Goal: Use online tool/utility

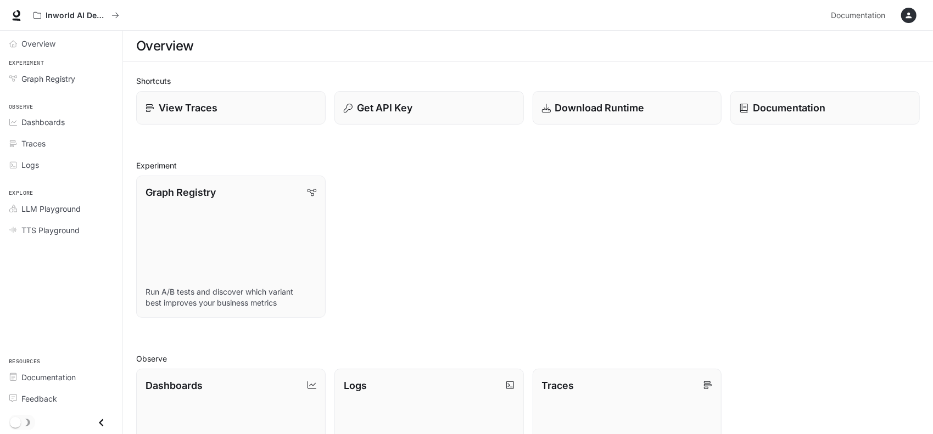
click at [911, 14] on icon "button" at bounding box center [908, 15] width 9 height 9
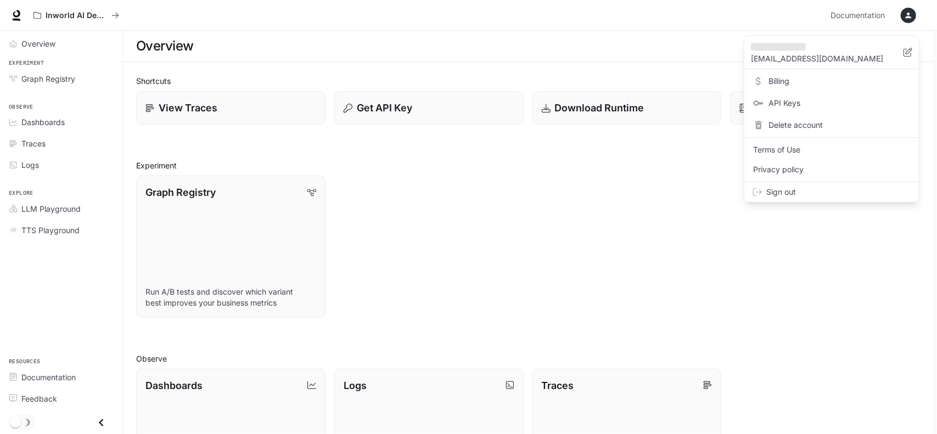
click at [206, 102] on div at bounding box center [468, 217] width 937 height 434
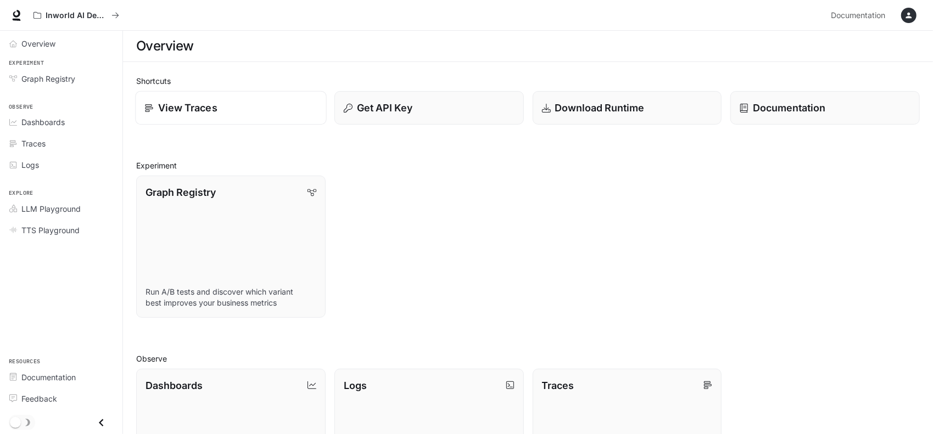
click at [145, 105] on icon at bounding box center [149, 108] width 8 height 8
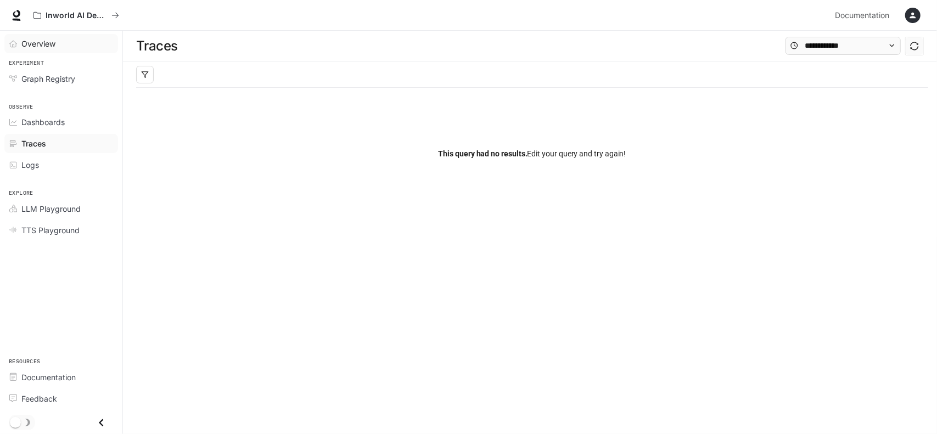
click at [54, 49] on link "Overview" at bounding box center [61, 43] width 114 height 19
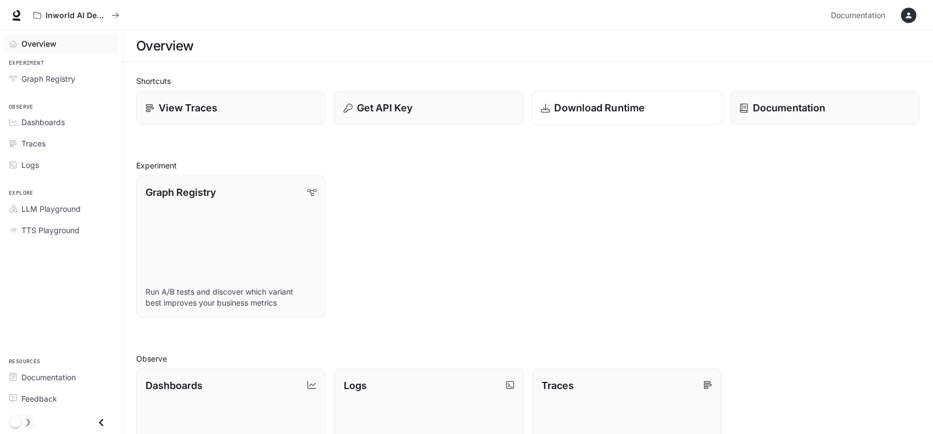
click at [640, 107] on p "Download Runtime" at bounding box center [599, 107] width 91 height 15
click at [786, 108] on p "Documentation" at bounding box center [788, 107] width 73 height 15
click at [216, 201] on link "Graph Registry Run A/B tests and discover which variant best improves your busi…" at bounding box center [230, 246] width 191 height 143
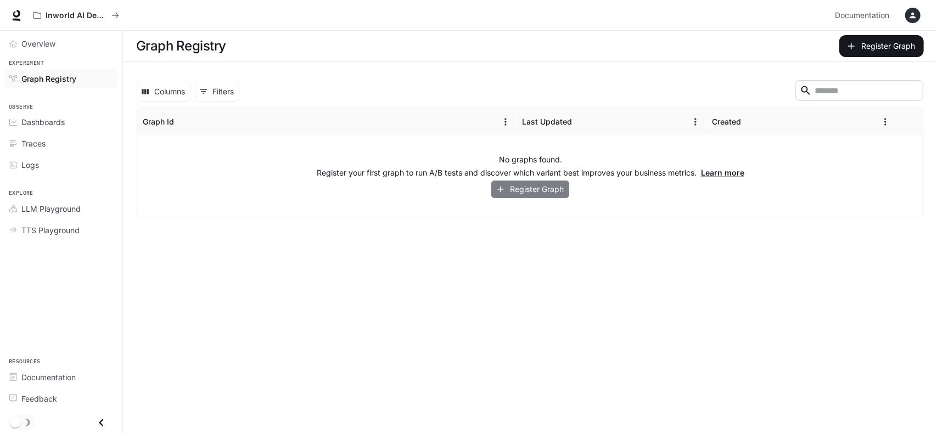
click at [520, 190] on button "Register Graph" at bounding box center [530, 190] width 78 height 18
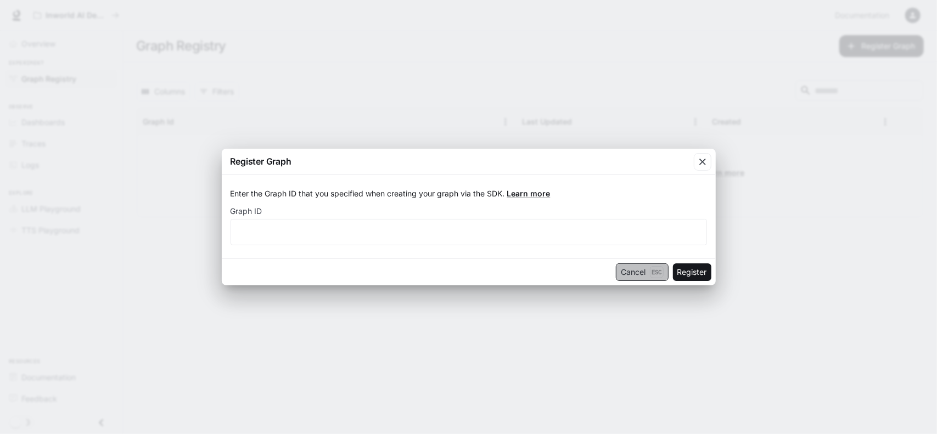
click at [627, 276] on button "Cancel Esc" at bounding box center [642, 273] width 53 height 18
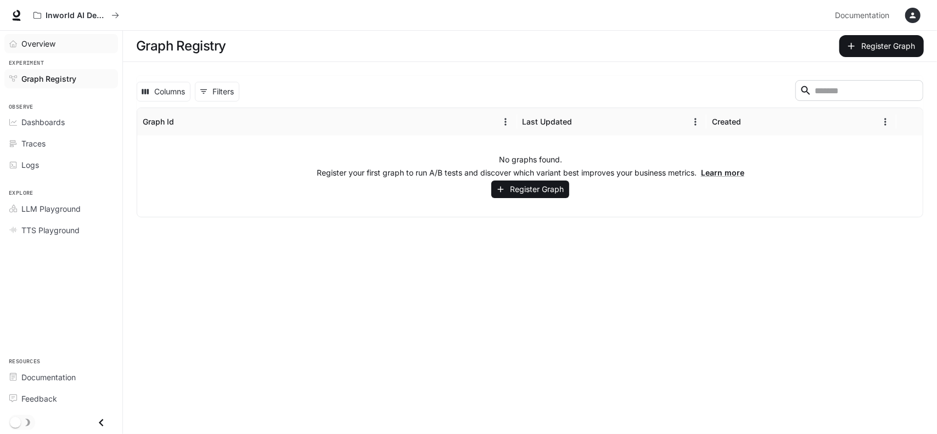
click at [27, 38] on span "Overview" at bounding box center [38, 44] width 34 height 12
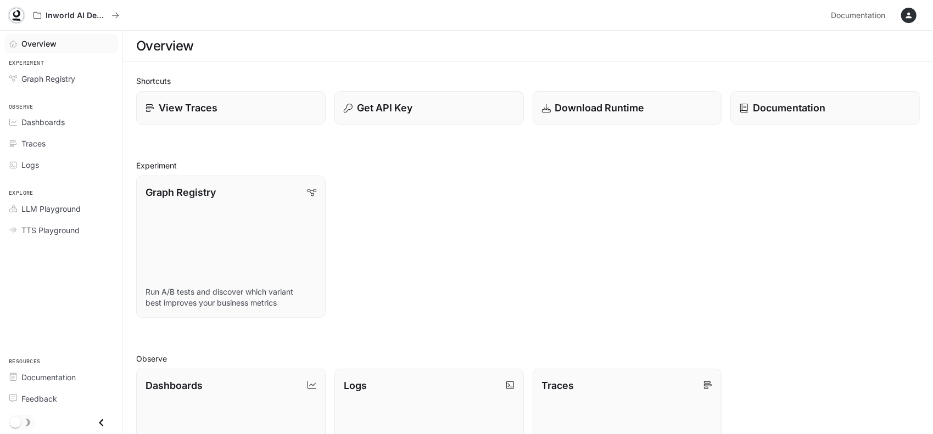
click at [11, 13] on icon at bounding box center [16, 15] width 11 height 11
click at [48, 161] on div "Logs" at bounding box center [67, 165] width 92 height 12
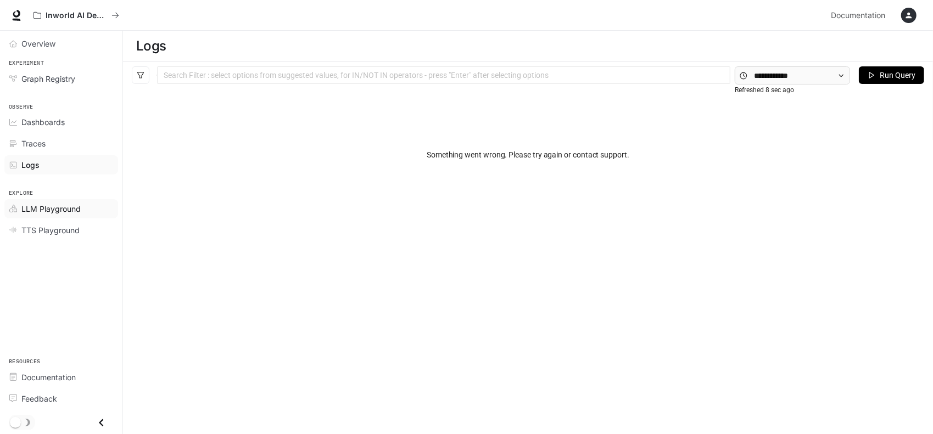
click at [51, 203] on span "LLM Playground" at bounding box center [50, 209] width 59 height 12
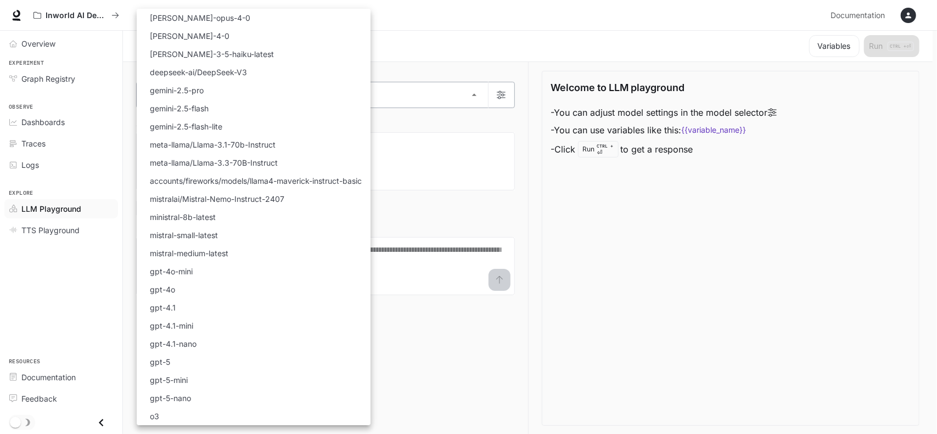
click at [469, 95] on body "Skip to main content Inworld AI Demos Documentation Documentation Portal Overvi…" at bounding box center [468, 217] width 937 height 435
click at [469, 95] on div at bounding box center [468, 217] width 937 height 434
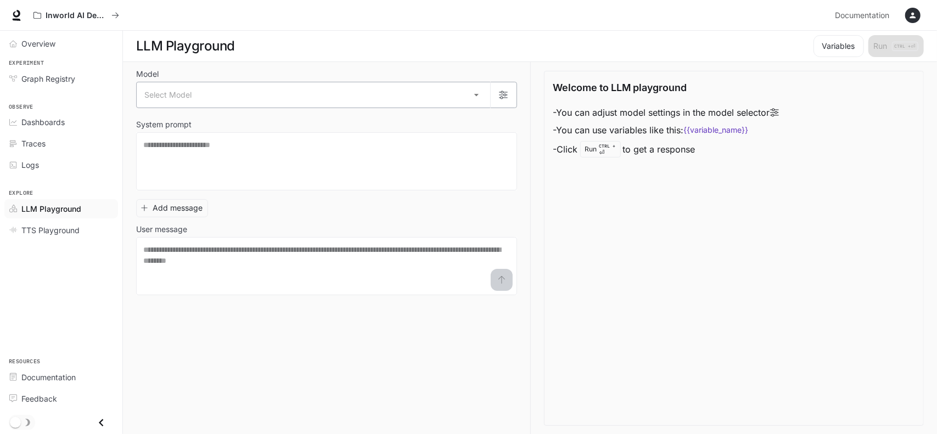
click at [249, 99] on body "Skip to main content Inworld AI Demos Documentation Documentation Portal Overvi…" at bounding box center [468, 217] width 937 height 435
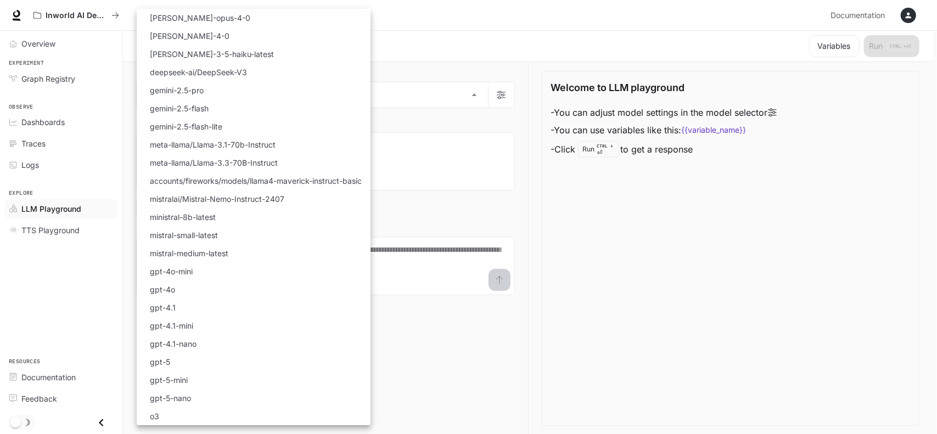
click at [459, 131] on div at bounding box center [468, 217] width 937 height 434
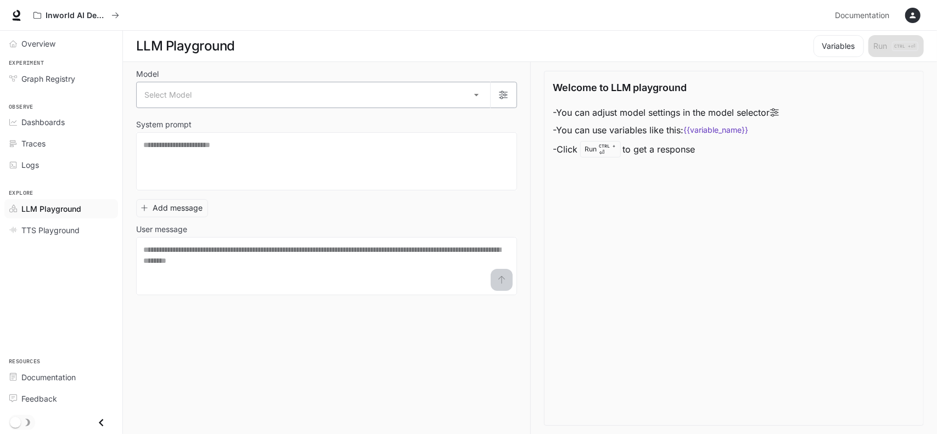
click at [249, 94] on body "Skip to main content Inworld AI Demos Documentation Documentation Portal Overvi…" at bounding box center [468, 217] width 937 height 435
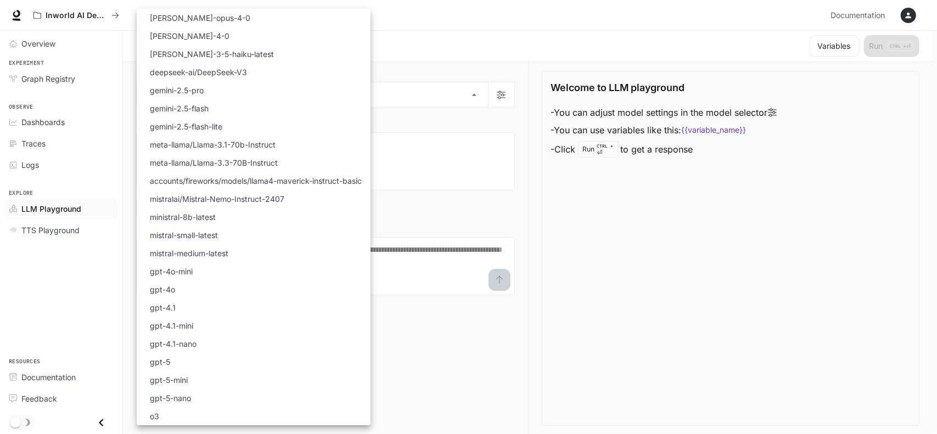
drag, startPoint x: 643, startPoint y: 215, endPoint x: 501, endPoint y: 215, distance: 142.7
click at [641, 215] on div at bounding box center [468, 217] width 937 height 434
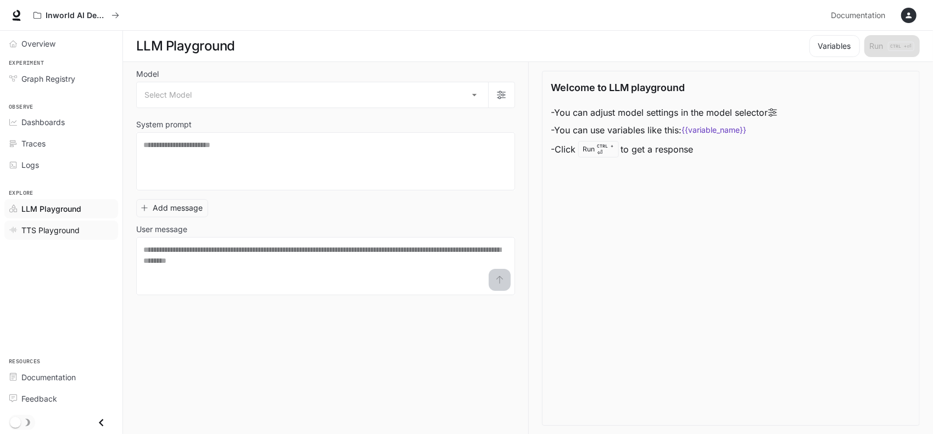
click at [36, 231] on span "TTS Playground" at bounding box center [50, 231] width 58 height 12
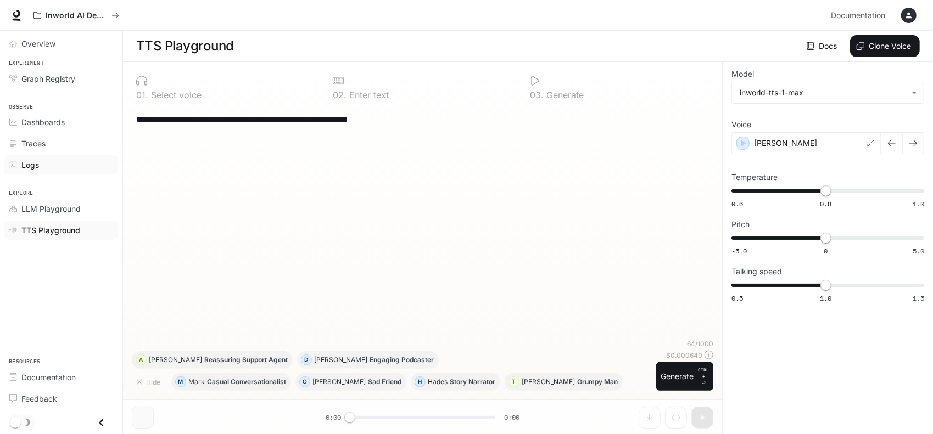
click at [37, 159] on span "Logs" at bounding box center [30, 165] width 18 height 12
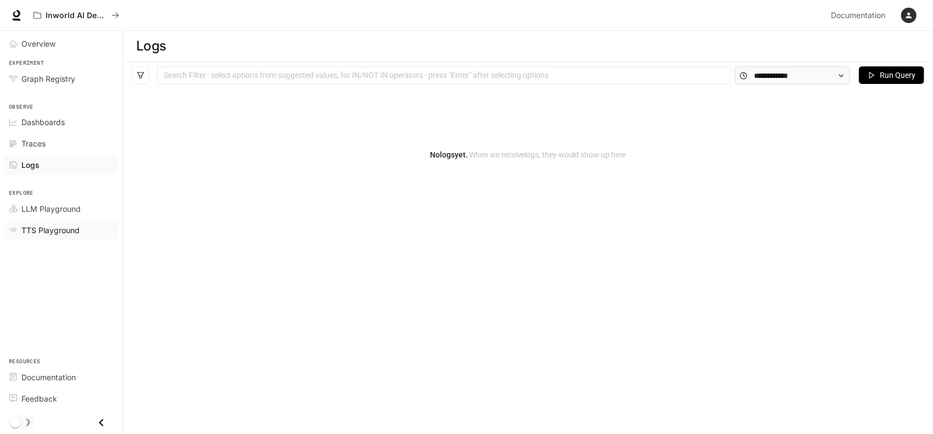
click at [44, 227] on span "TTS Playground" at bounding box center [50, 231] width 58 height 12
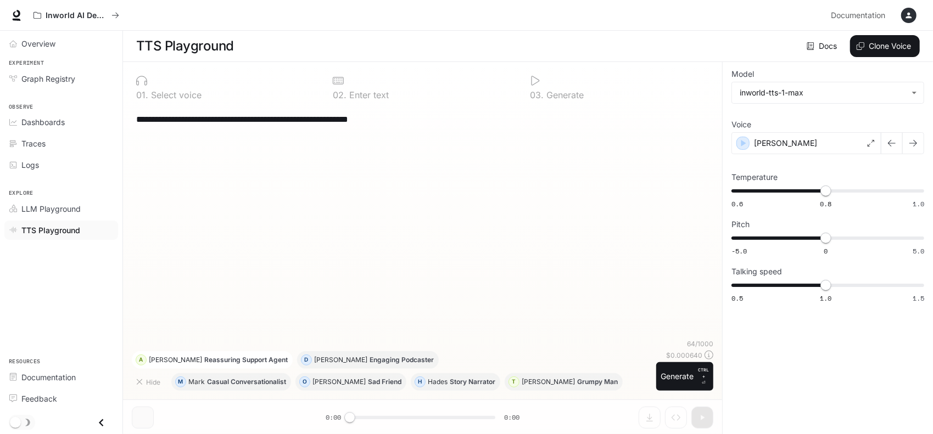
click at [204, 363] on p "Reassuring Support Agent" at bounding box center [245, 360] width 83 height 7
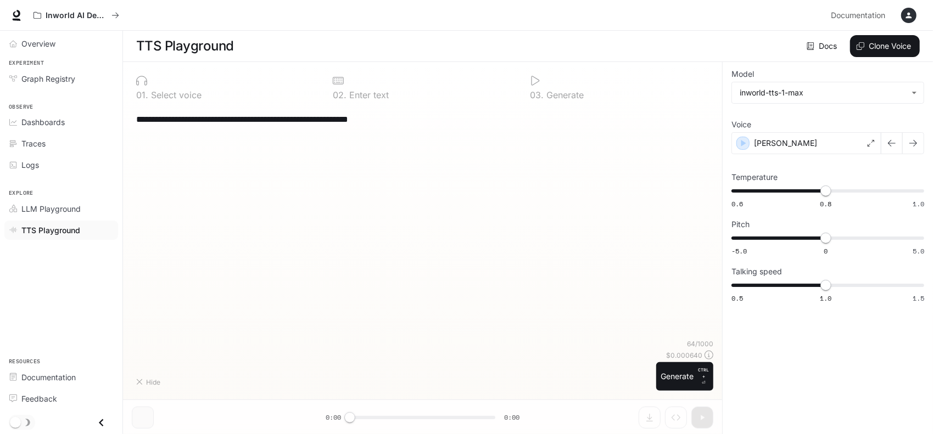
type textarea "**********"
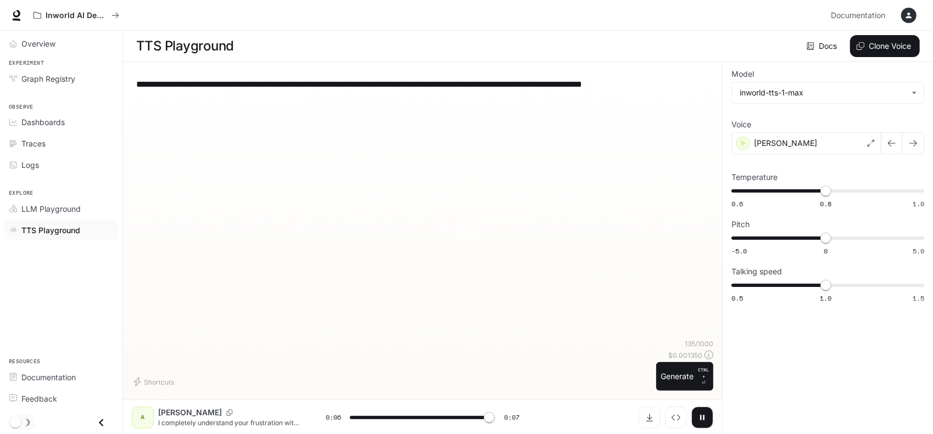
type input "*"
click at [819, 46] on link "Docs" at bounding box center [822, 46] width 37 height 22
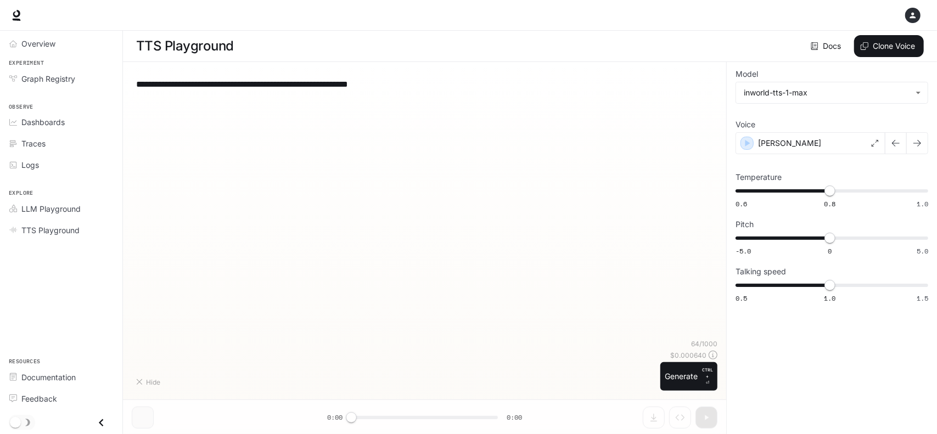
type textarea "**********"
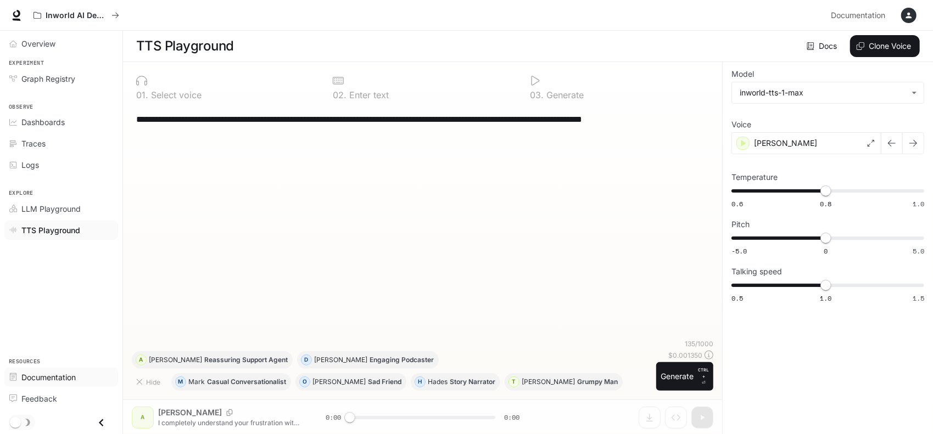
click at [42, 380] on span "Documentation" at bounding box center [48, 378] width 54 height 12
click at [43, 402] on span "Feedback" at bounding box center [39, 399] width 36 height 12
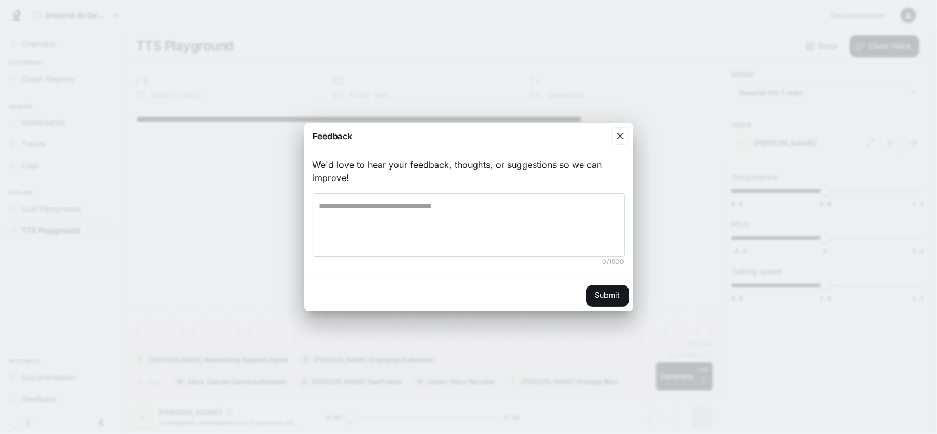
drag, startPoint x: 620, startPoint y: 139, endPoint x: 153, endPoint y: 318, distance: 500.1
click at [618, 139] on icon "button" at bounding box center [620, 136] width 11 height 11
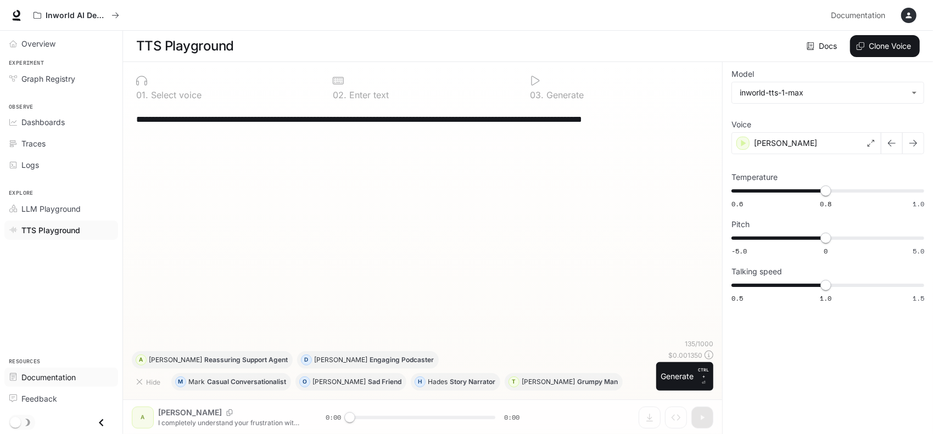
click at [50, 380] on span "Documentation" at bounding box center [48, 378] width 54 height 12
click at [51, 227] on span "TTS Playground" at bounding box center [50, 231] width 59 height 12
